Goal: Task Accomplishment & Management: Complete application form

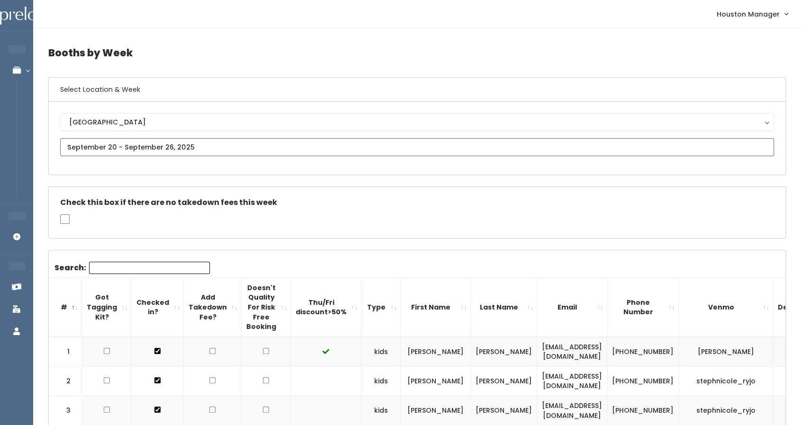
click at [208, 147] on input "text" at bounding box center [417, 147] width 714 height 18
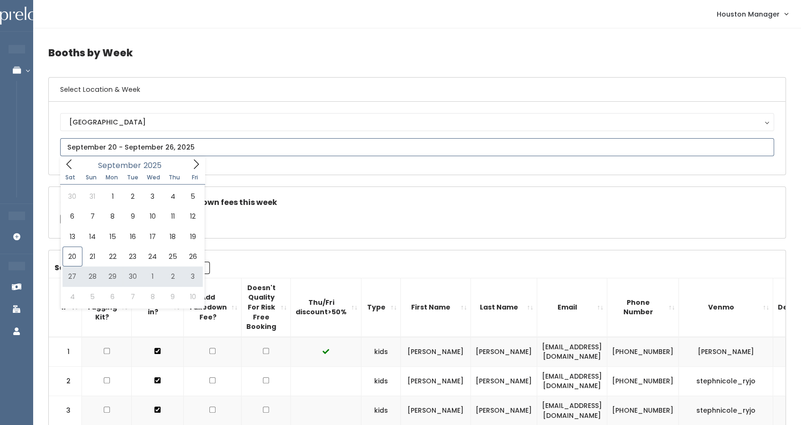
type input "September 27 to October 3"
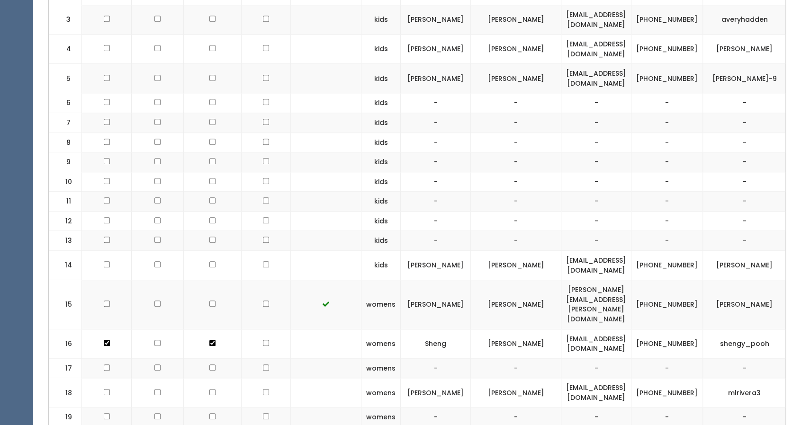
scroll to position [462, 0]
click at [562, 360] on td "-" at bounding box center [596, 370] width 70 height 20
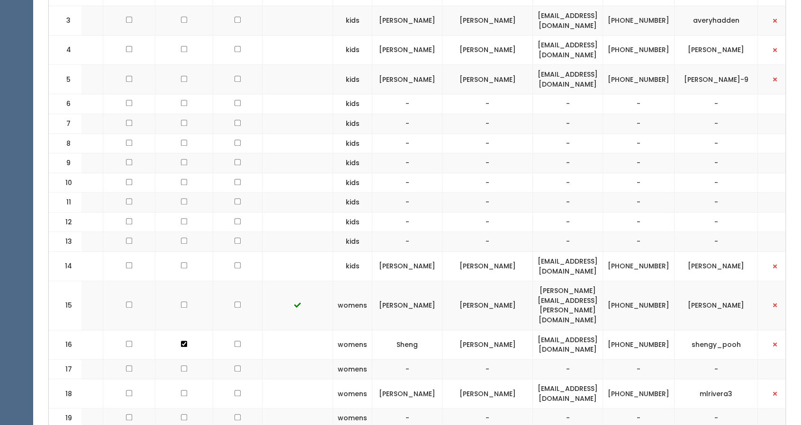
scroll to position [0, 0]
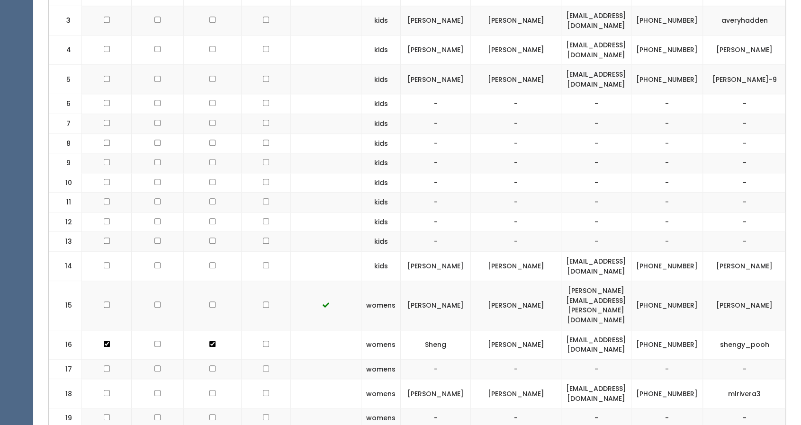
click at [209, 341] on input "checkbox" at bounding box center [212, 344] width 6 height 6
checkbox input "false"
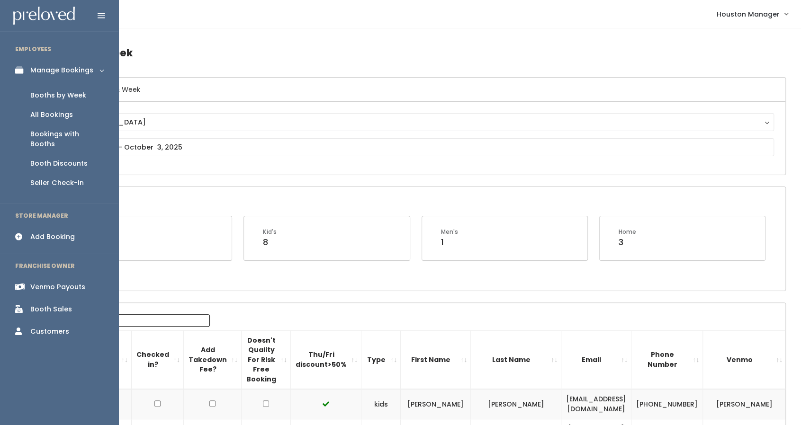
click at [47, 232] on div "Add Booking" at bounding box center [52, 237] width 45 height 10
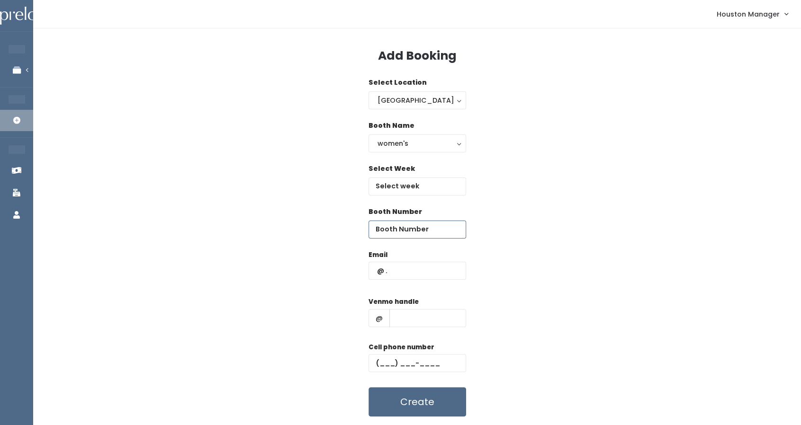
click at [404, 229] on input "number" at bounding box center [418, 230] width 98 height 18
type input "23"
click at [407, 190] on input "text" at bounding box center [418, 187] width 98 height 18
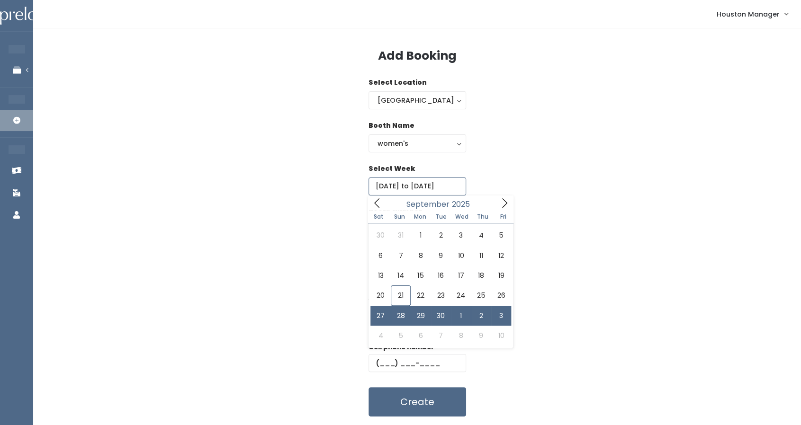
type input "September 27 to October 3"
click at [302, 334] on div "Email Venmo handle @ Cell phone number Create" at bounding box center [417, 333] width 738 height 167
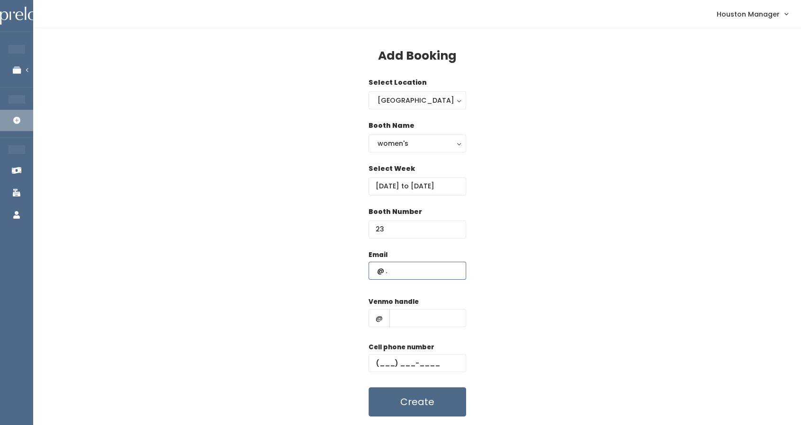
click at [402, 268] on input "text" at bounding box center [418, 271] width 98 height 18
type input "[EMAIL_ADDRESS][DOMAIN_NAME]"
click at [412, 323] on input "text" at bounding box center [427, 318] width 77 height 18
type input "haleydion"
click at [415, 358] on input "text" at bounding box center [418, 363] width 98 height 18
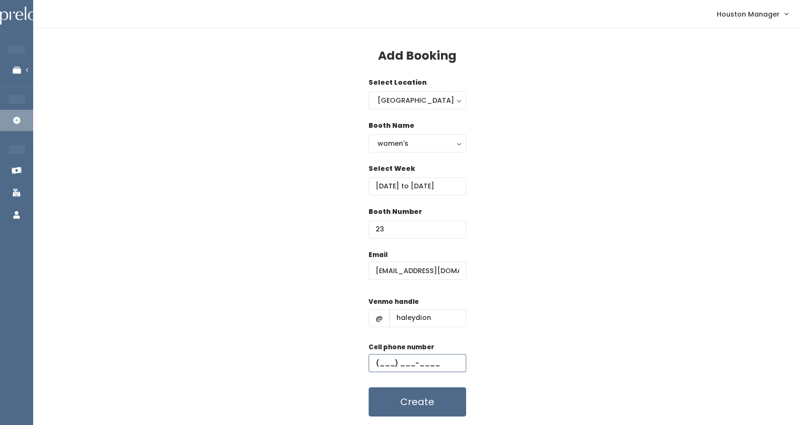
type input "(444) 444-4444"
click at [454, 401] on button "Create" at bounding box center [418, 402] width 98 height 29
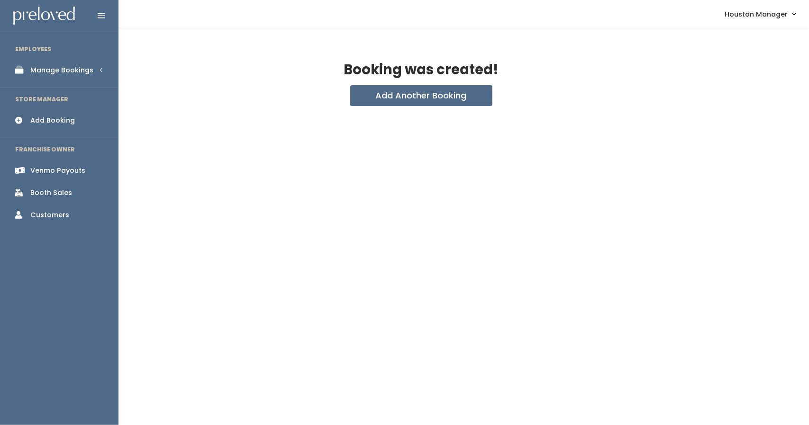
click at [51, 70] on div "Manage Bookings" at bounding box center [61, 70] width 63 height 10
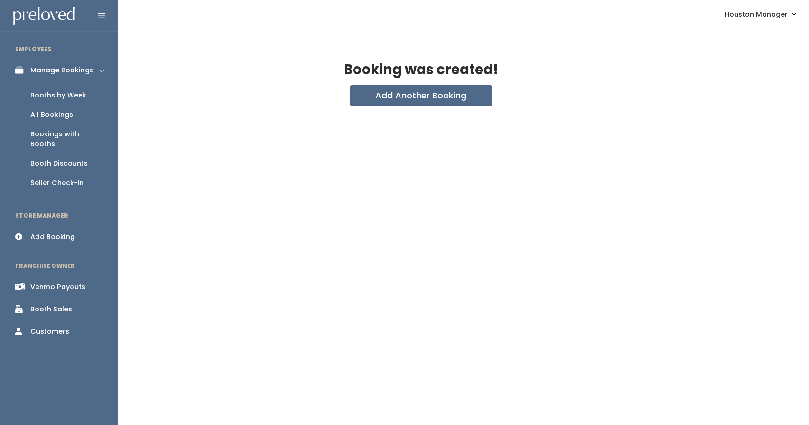
click at [52, 96] on div "Booths by Week" at bounding box center [58, 95] width 56 height 10
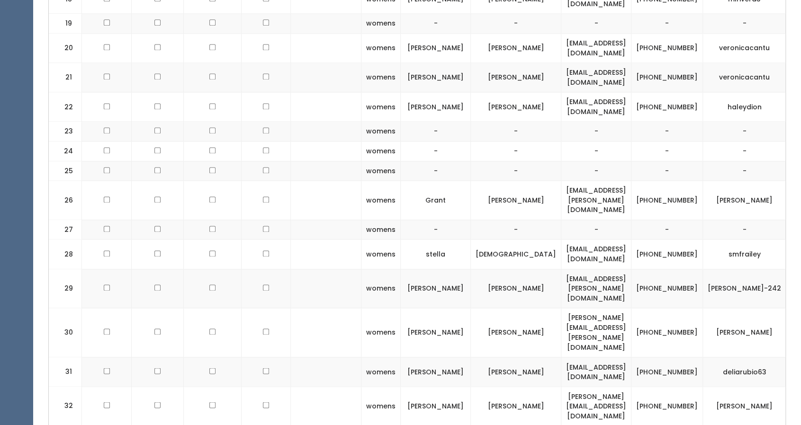
scroll to position [857, 0]
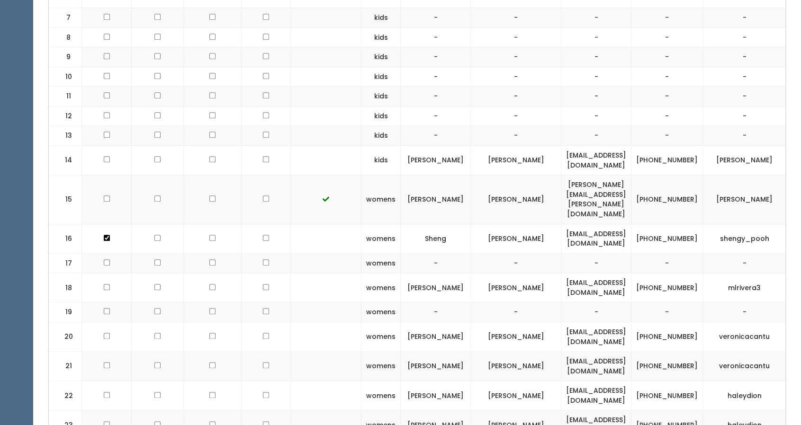
scroll to position [569, 0]
